Goal: Register for event/course

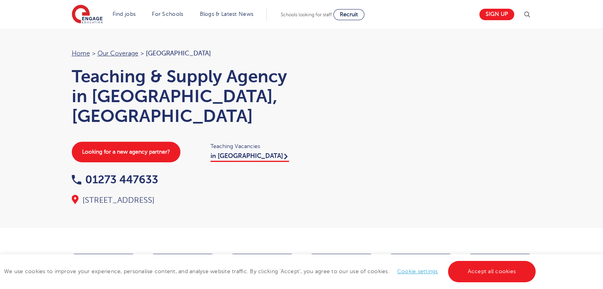
click at [25, 161] on div "Home > Our coverage > Brighton Teaching & Supply Agency in [GEOGRAPHIC_DATA], […" at bounding box center [301, 114] width 603 height 228
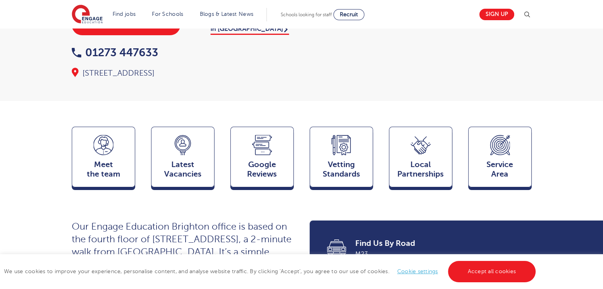
scroll to position [127, 0]
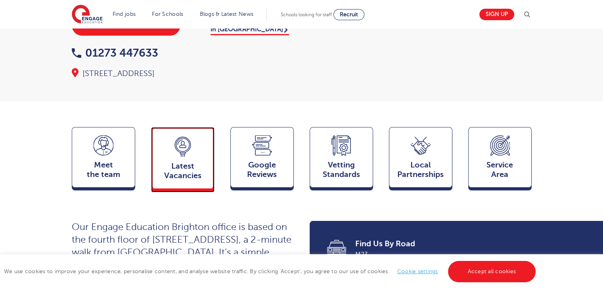
click at [185, 137] on icon at bounding box center [183, 145] width 16 height 16
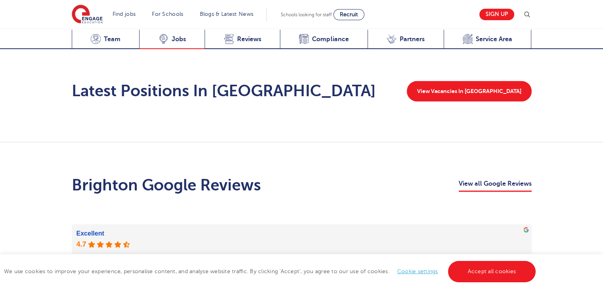
scroll to position [1290, 0]
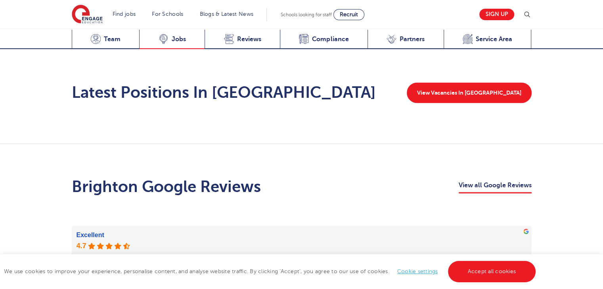
click at [174, 36] on span "Jobs" at bounding box center [179, 39] width 14 height 8
click at [172, 41] on span "Jobs" at bounding box center [179, 39] width 14 height 8
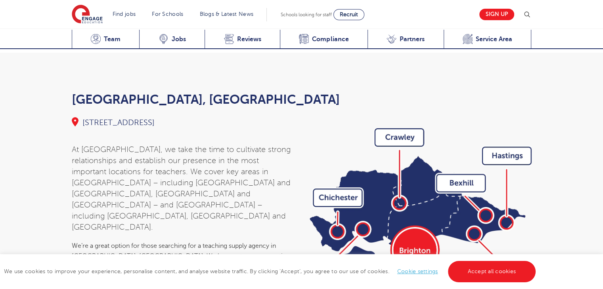
scroll to position [2637, 0]
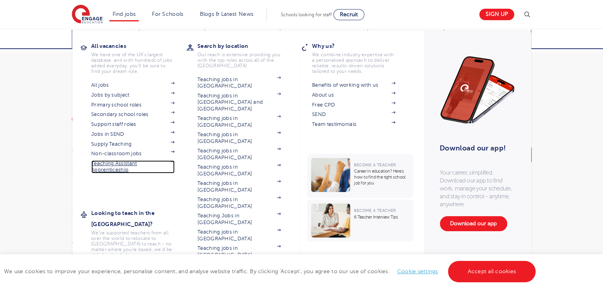
click at [128, 162] on link "Teaching Assistant Apprenticeship" at bounding box center [132, 166] width 83 height 13
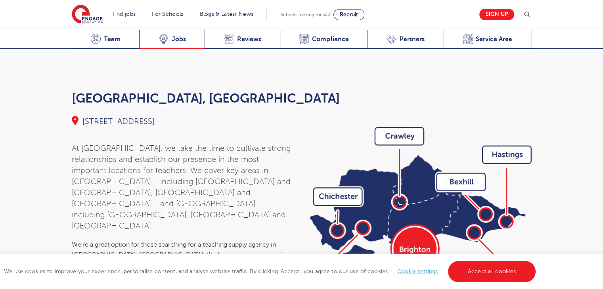
click at [184, 40] on span "Jobs" at bounding box center [179, 39] width 14 height 8
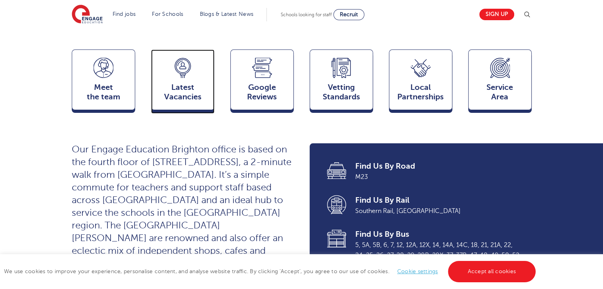
scroll to position [180, 0]
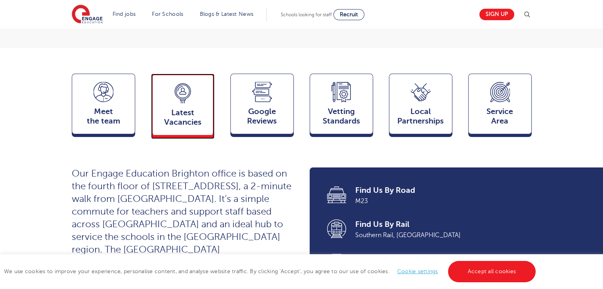
click at [189, 92] on div "Latest Vacancies Jobs" at bounding box center [182, 105] width 63 height 62
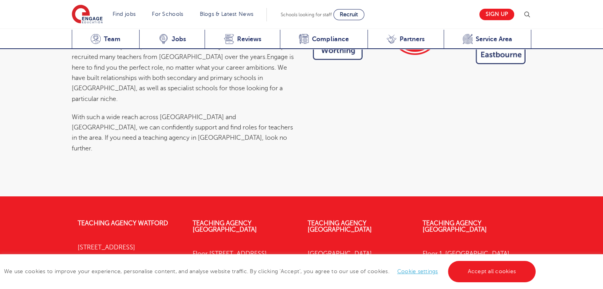
scroll to position [2867, 0]
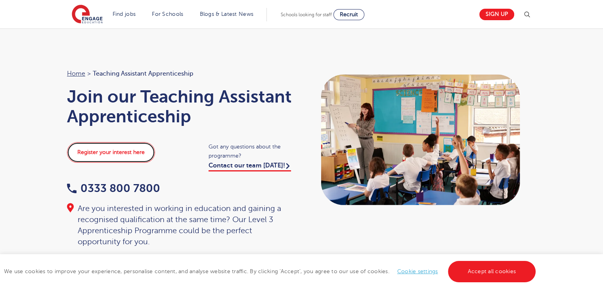
click at [129, 157] on link "Register your interest here" at bounding box center [111, 152] width 88 height 21
